Goal: Task Accomplishment & Management: Manage account settings

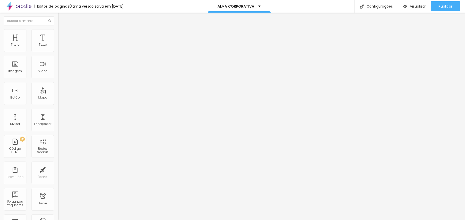
click at [58, 34] on li "Avançado" at bounding box center [87, 36] width 58 height 5
click at [58, 216] on div at bounding box center [87, 216] width 58 height 0
click at [58, 219] on div at bounding box center [87, 219] width 58 height 0
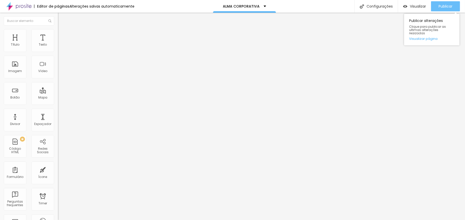
click at [440, 8] on span "Publicar" at bounding box center [445, 6] width 14 height 4
click at [58, 34] on img at bounding box center [60, 36] width 5 height 5
click at [62, 35] on span "Avançado" at bounding box center [70, 37] width 17 height 4
click at [58, 213] on div "Editar Seção Conteúdo Estilo Avançado 20 Espaçamento entre colunas 20 px Espaça…" at bounding box center [87, 116] width 58 height 207
click at [58, 34] on li "Avançado" at bounding box center [87, 36] width 58 height 5
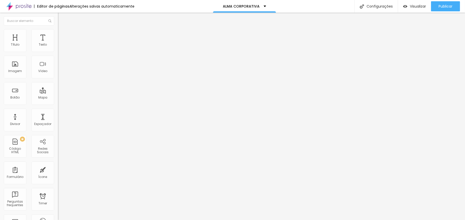
click at [62, 36] on span "Avançado" at bounding box center [70, 37] width 17 height 4
click at [58, 216] on div at bounding box center [87, 216] width 58 height 0
click at [58, 219] on div at bounding box center [87, 219] width 58 height 0
click at [443, 10] on div "Publicar" at bounding box center [445, 6] width 14 height 10
click at [58, 34] on img at bounding box center [60, 36] width 5 height 5
